Goal: Task Accomplishment & Management: Manage account settings

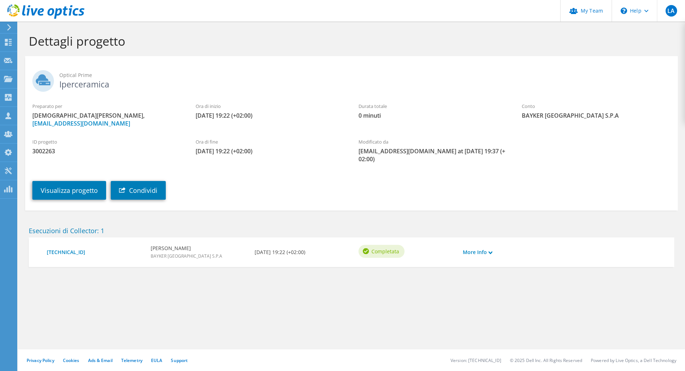
click at [195, 155] on div "Ora di fine [DATE] 19:22 (+02:00)" at bounding box center [269, 146] width 163 height 24
click at [49, 191] on link "Visualizza progetto" at bounding box center [69, 190] width 74 height 19
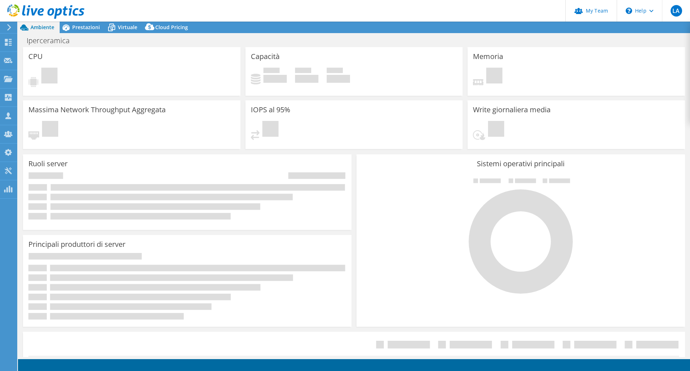
select select "USD"
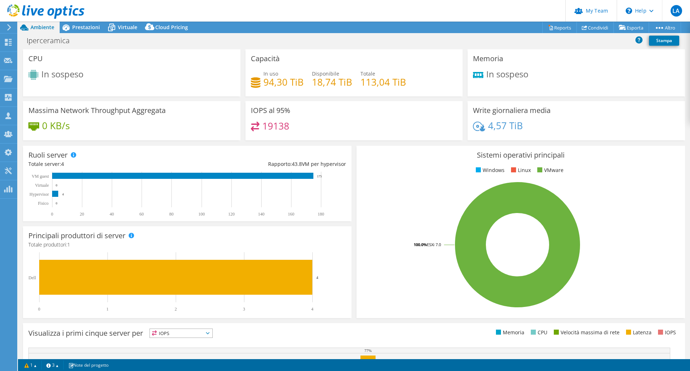
scroll to position [1, 0]
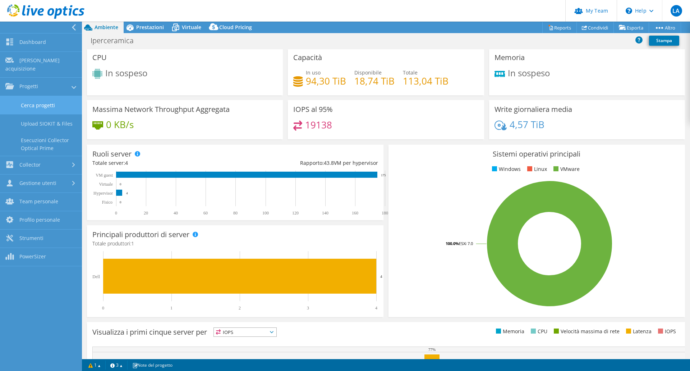
click at [26, 97] on link "Cerca progetti" at bounding box center [41, 105] width 82 height 18
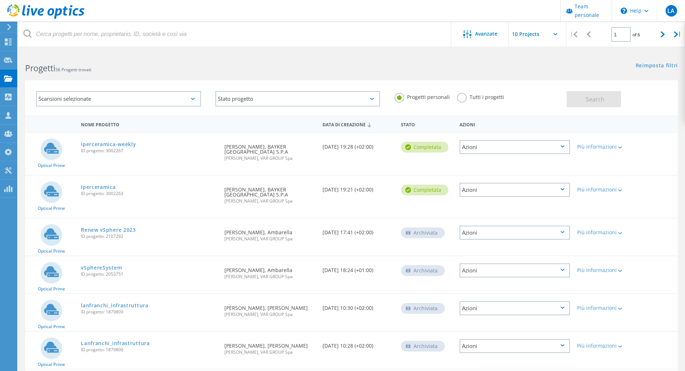
click at [513, 185] on div "Azioni" at bounding box center [514, 190] width 110 height 14
click at [497, 205] on div "Elimina" at bounding box center [514, 206] width 109 height 11
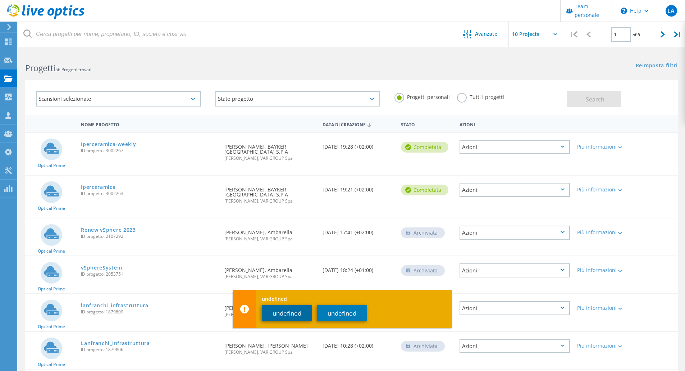
click at [283, 316] on button "undefined" at bounding box center [287, 313] width 50 height 16
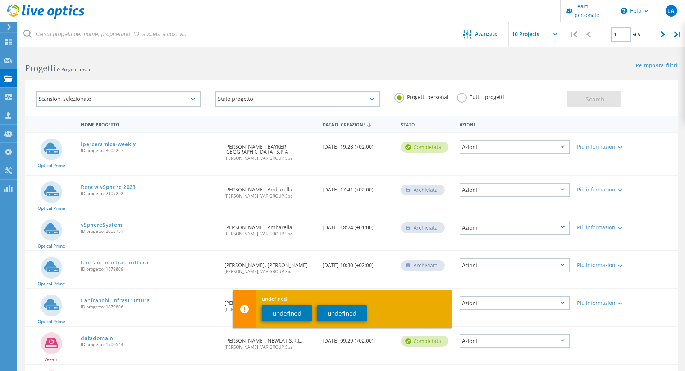
click at [534, 29] on input "text" at bounding box center [545, 34] width 72 height 25
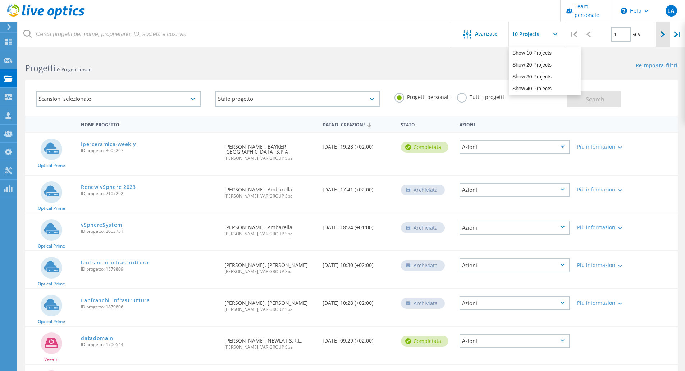
click at [664, 36] on icon at bounding box center [662, 34] width 4 height 6
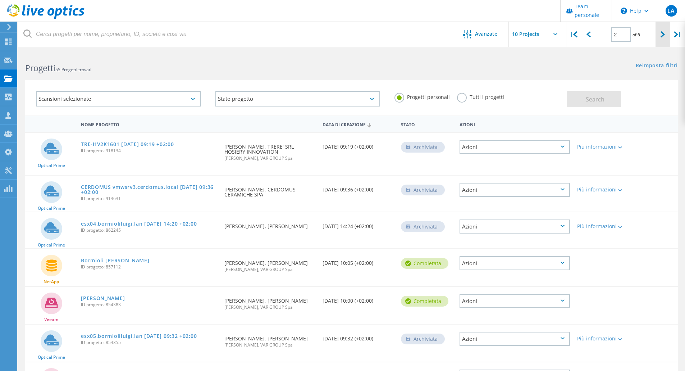
click at [664, 36] on icon at bounding box center [662, 34] width 4 height 6
type input "3"
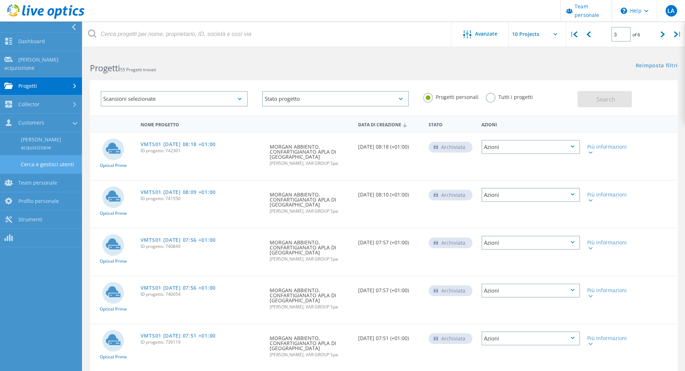
click at [45, 155] on link "Cerca e gestisci utenti" at bounding box center [41, 164] width 82 height 18
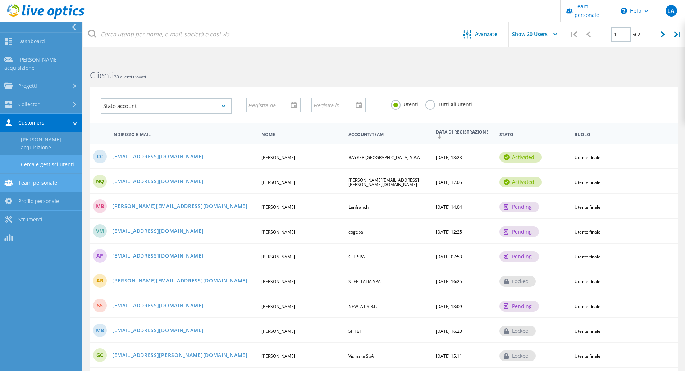
click at [27, 175] on link "Team personale" at bounding box center [41, 183] width 82 height 18
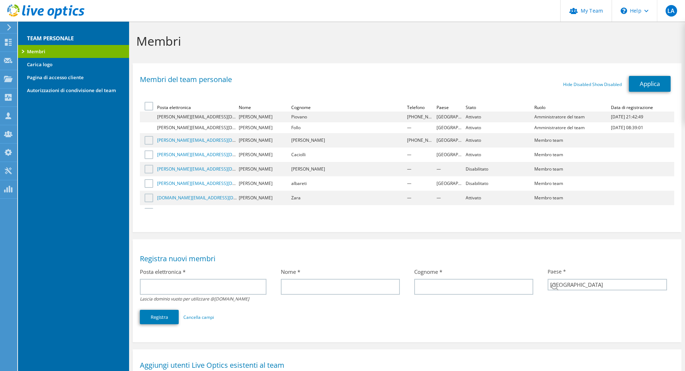
select select "106"
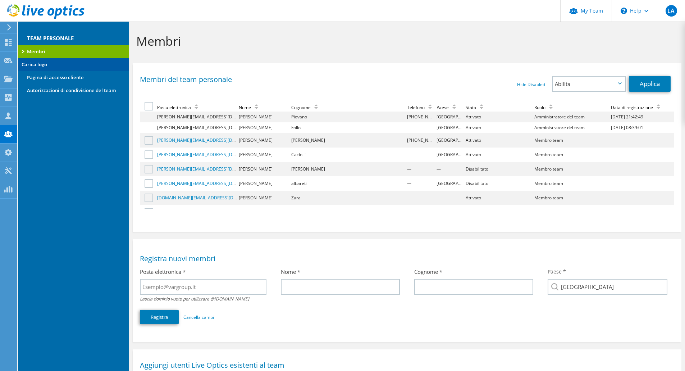
click at [55, 65] on link "Carica logo" at bounding box center [73, 64] width 111 height 13
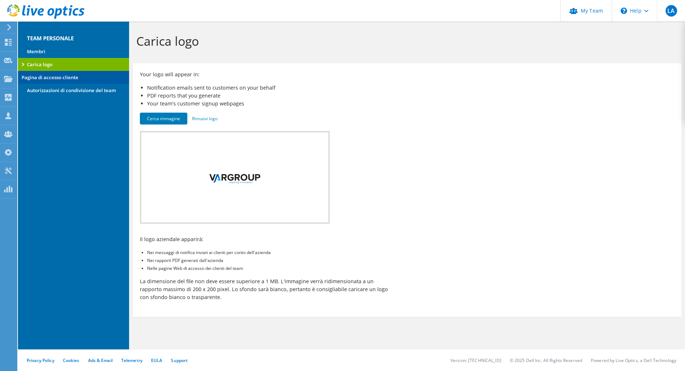
click at [55, 79] on link "Pagina di accesso cliente" at bounding box center [73, 77] width 111 height 13
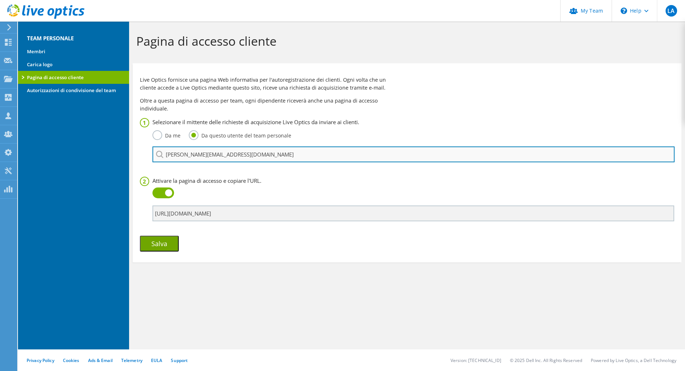
click at [258, 155] on input "[PERSON_NAME][EMAIL_ADDRESS][DOMAIN_NAME]" at bounding box center [413, 154] width 522 height 16
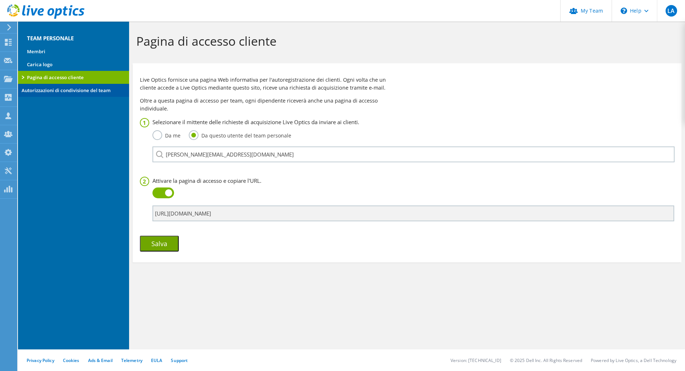
click at [55, 93] on link "Autorizzazioni di condivisione del team" at bounding box center [73, 90] width 111 height 13
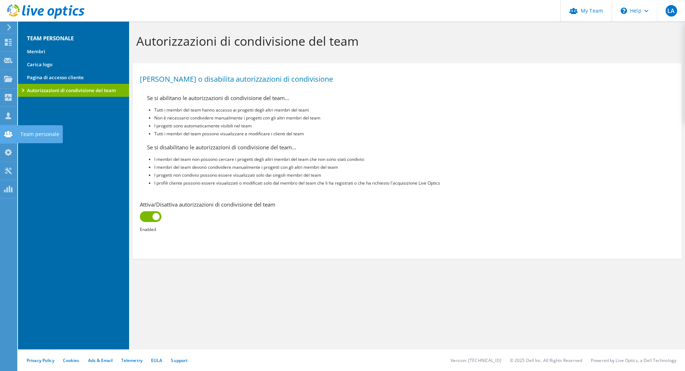
click at [9, 134] on use at bounding box center [8, 134] width 9 height 6
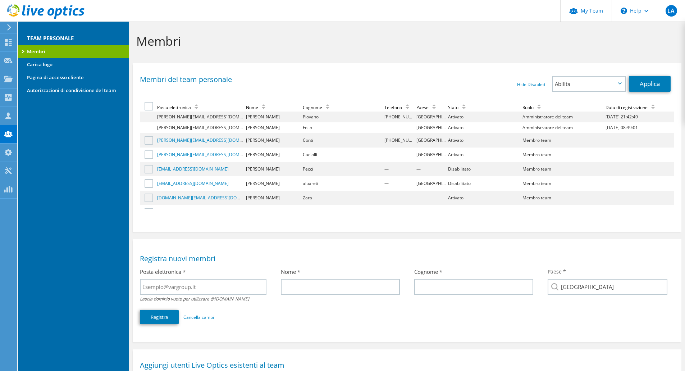
click at [9, 134] on use at bounding box center [8, 134] width 9 height 6
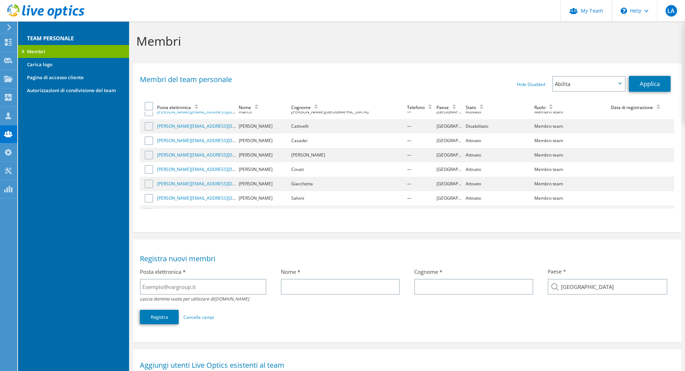
scroll to position [428, 0]
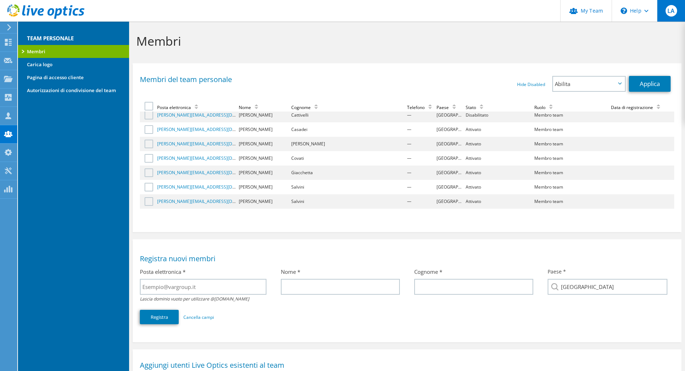
click at [669, 13] on span "LA" at bounding box center [671, 11] width 12 height 12
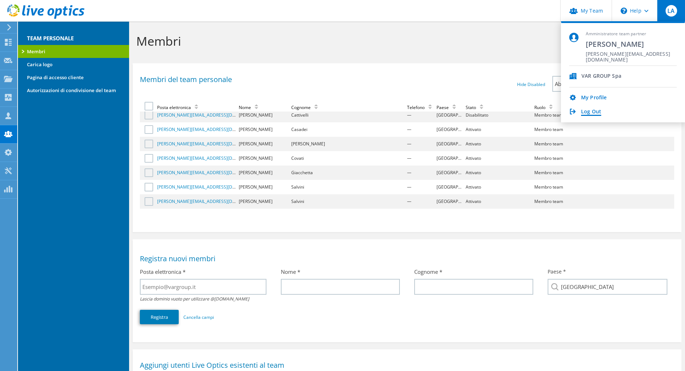
click at [588, 111] on link "Log Out" at bounding box center [591, 112] width 20 height 7
